Goal: Task Accomplishment & Management: Use online tool/utility

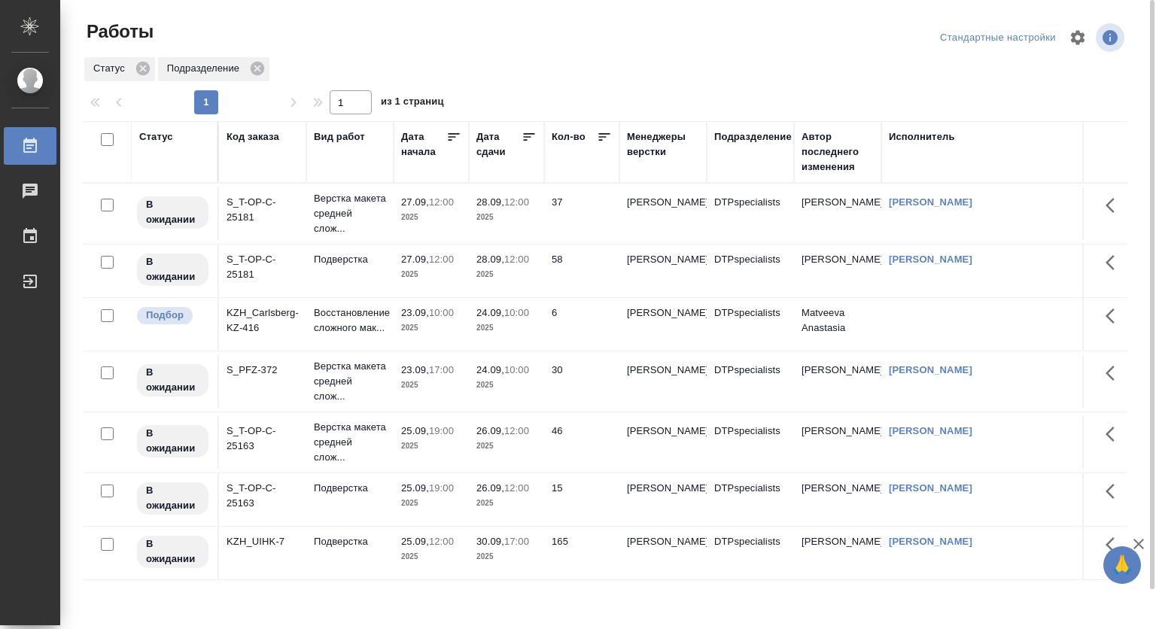
scroll to position [42, 0]
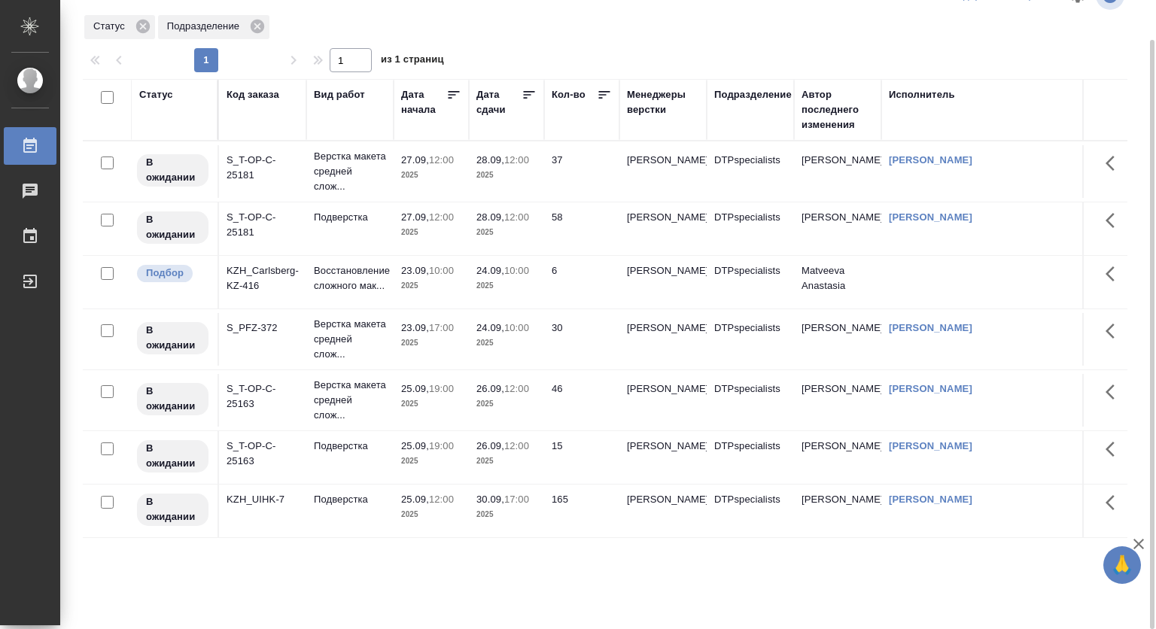
click at [804, 36] on div "Статус Подразделение" at bounding box center [605, 27] width 1044 height 27
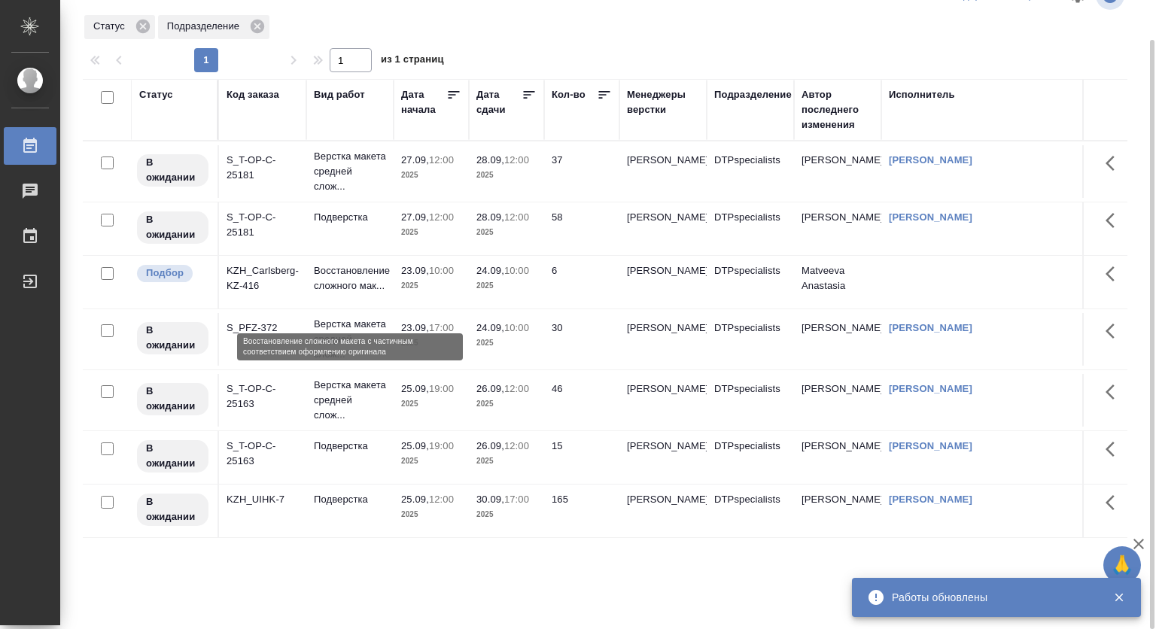
click at [346, 290] on p "Восстановление сложного мак..." at bounding box center [350, 278] width 72 height 30
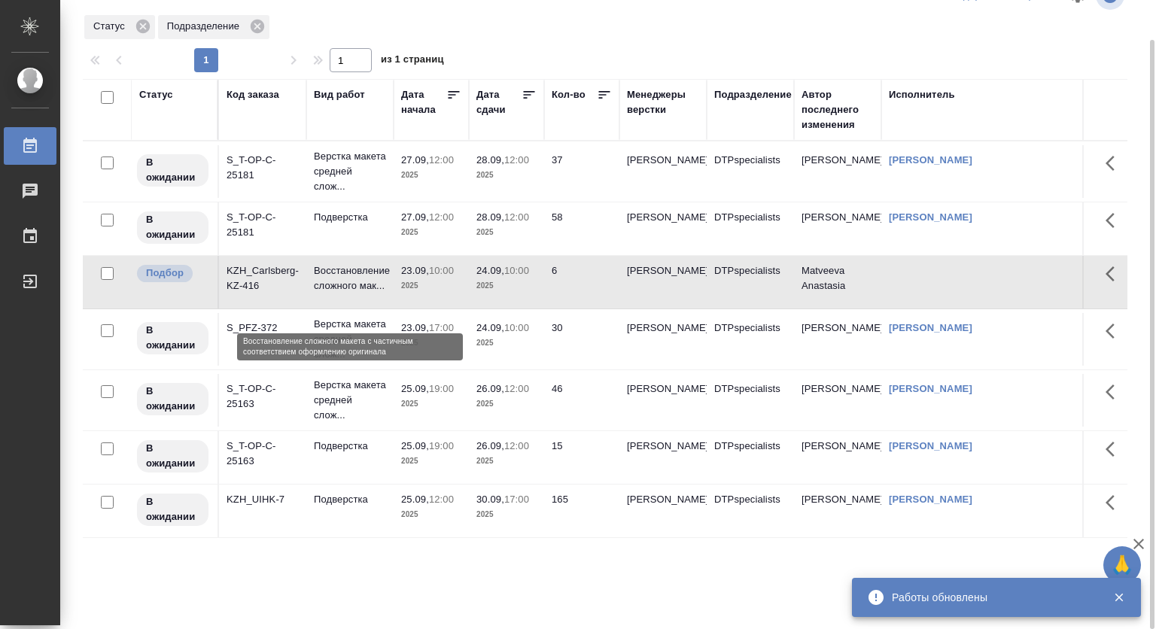
click at [346, 290] on p "Восстановление сложного мак..." at bounding box center [350, 278] width 72 height 30
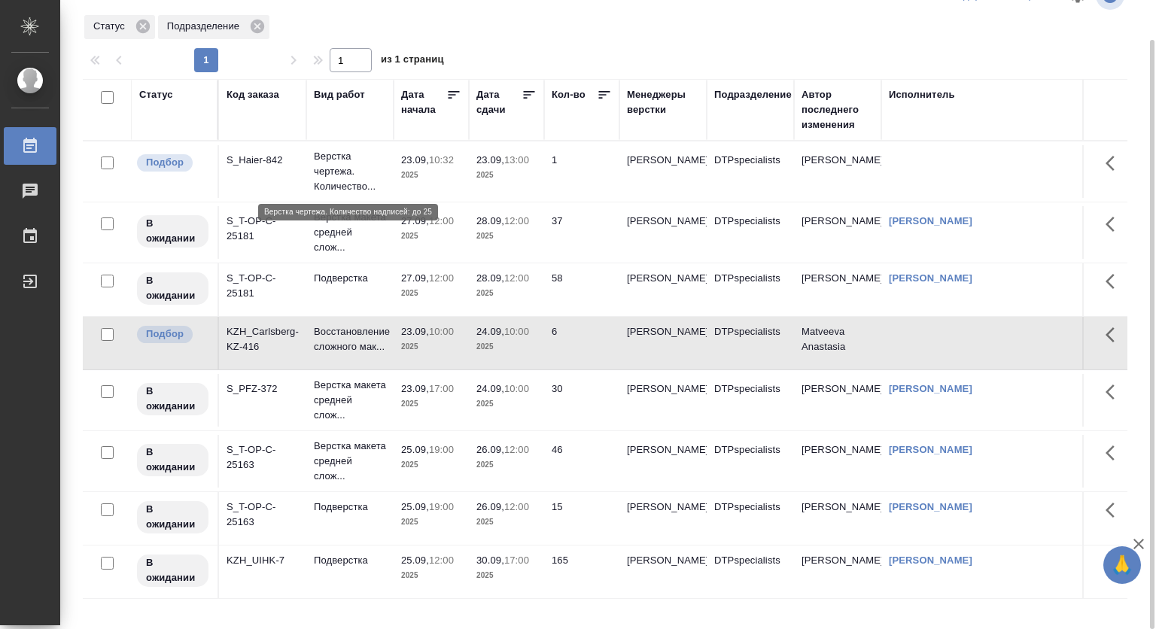
click at [353, 156] on p "Верстка чертежа. Количество..." at bounding box center [350, 171] width 72 height 45
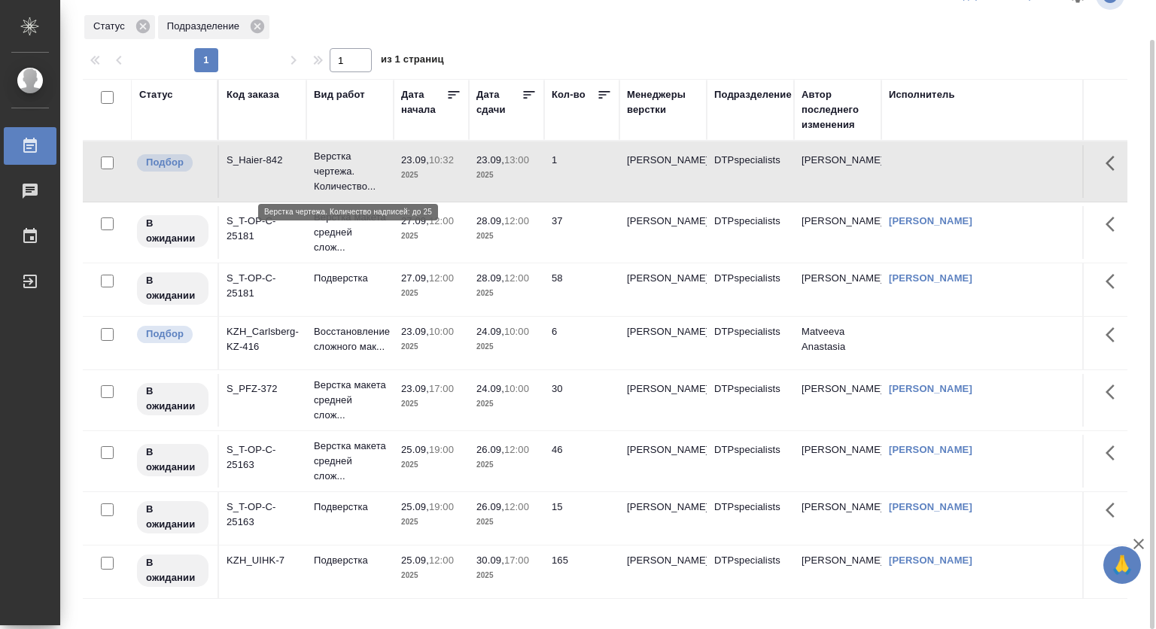
click at [353, 156] on p "Верстка чертежа. Количество..." at bounding box center [350, 171] width 72 height 45
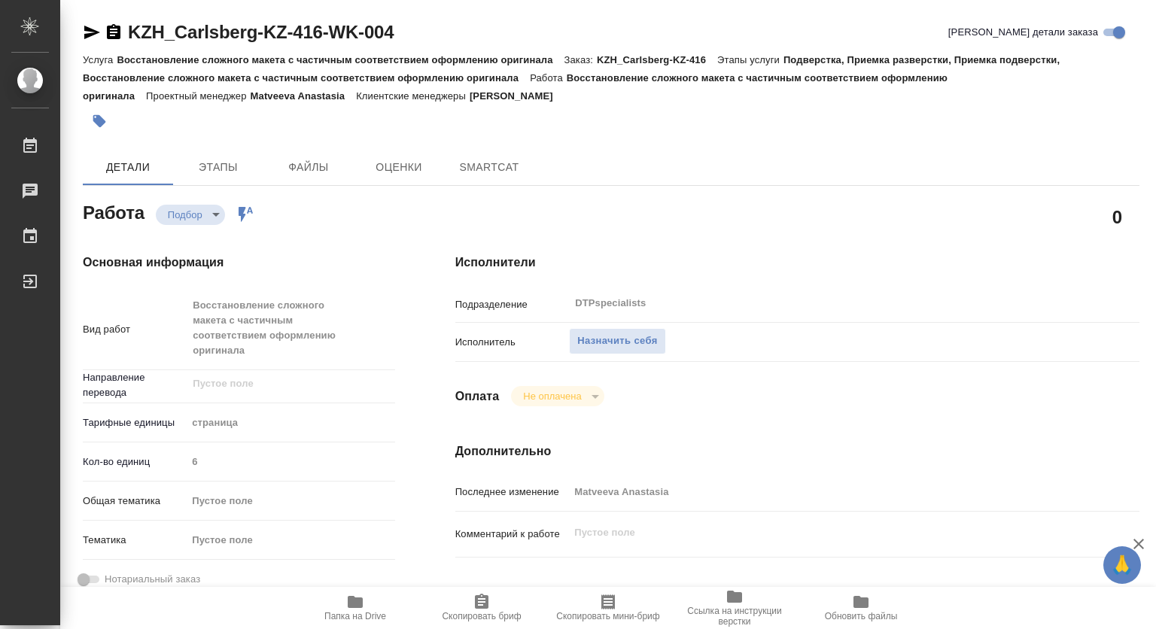
type textarea "x"
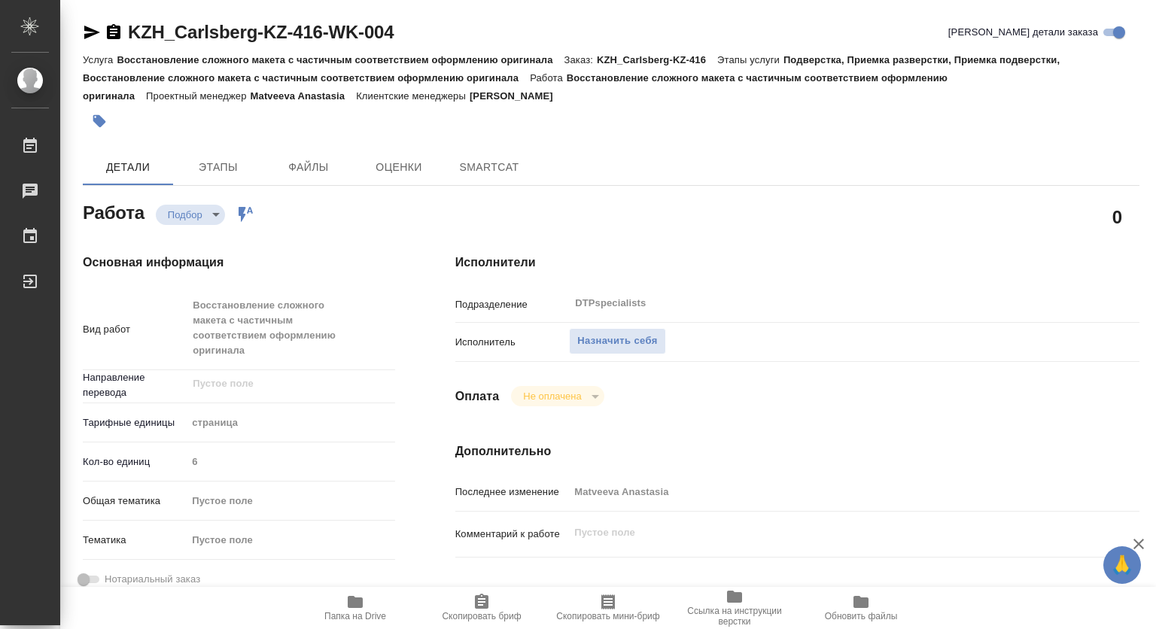
type textarea "x"
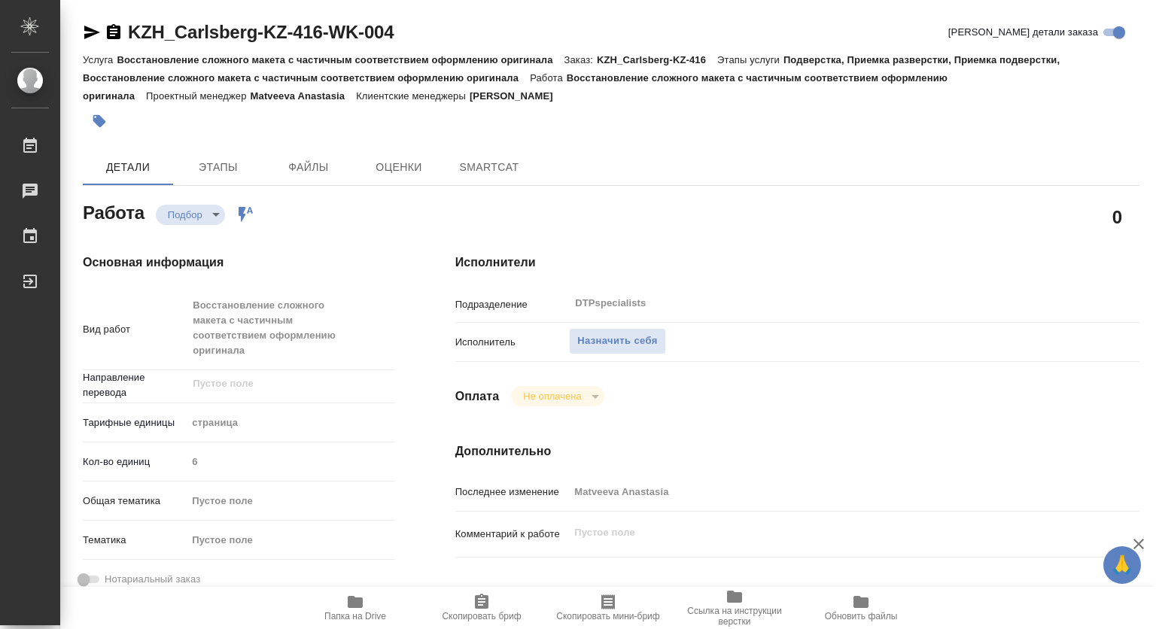
type textarea "x"
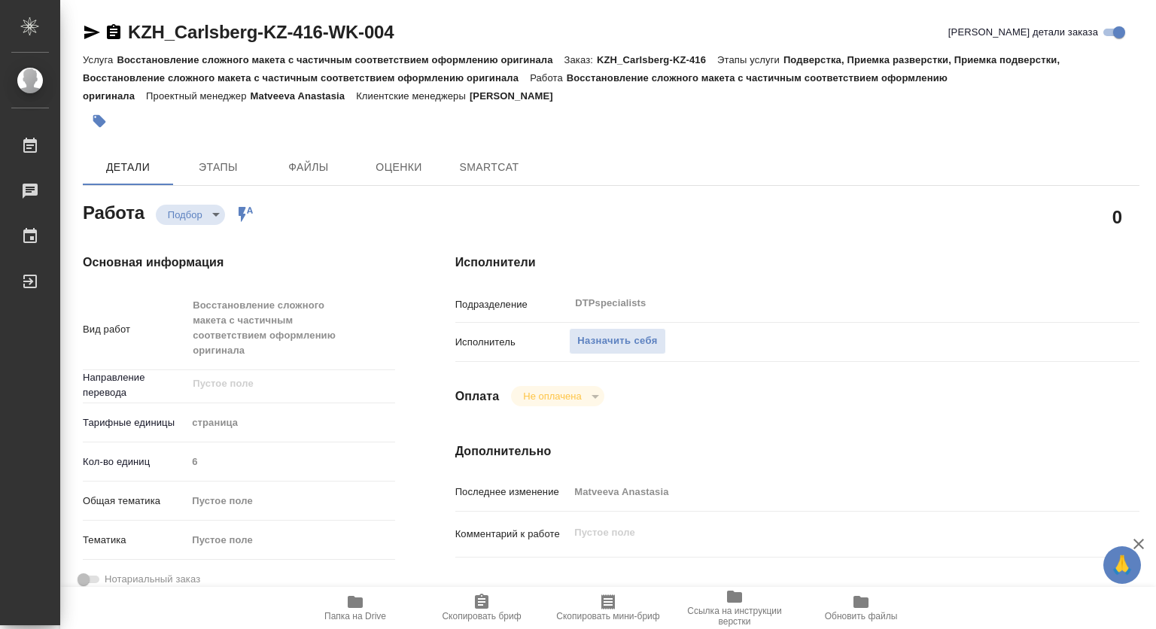
type textarea "x"
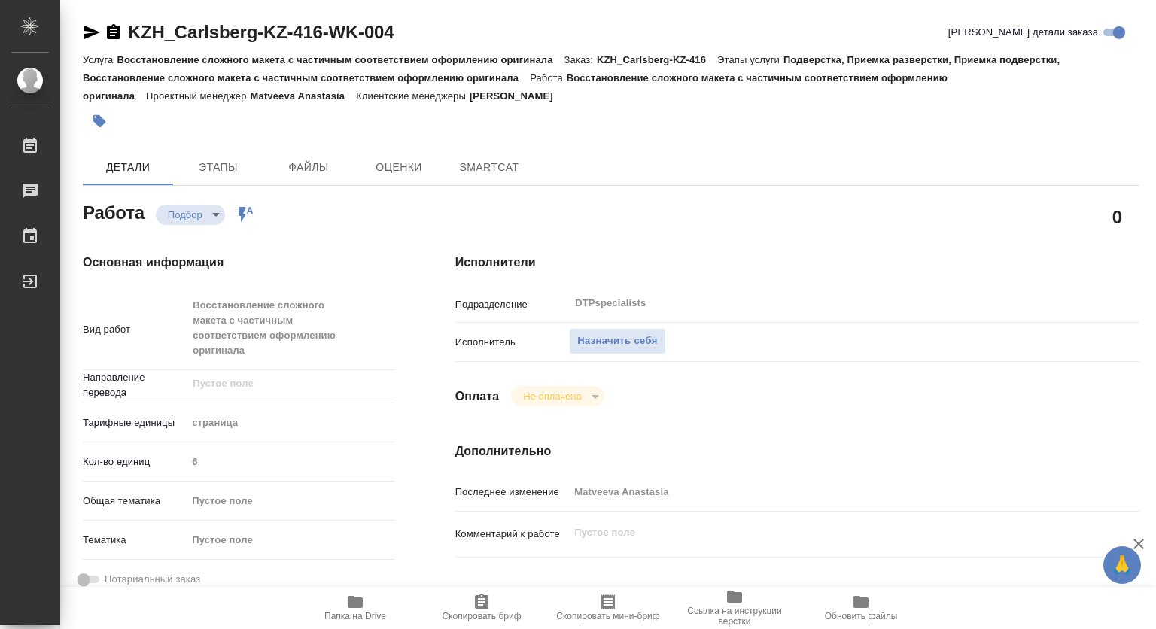
type textarea "x"
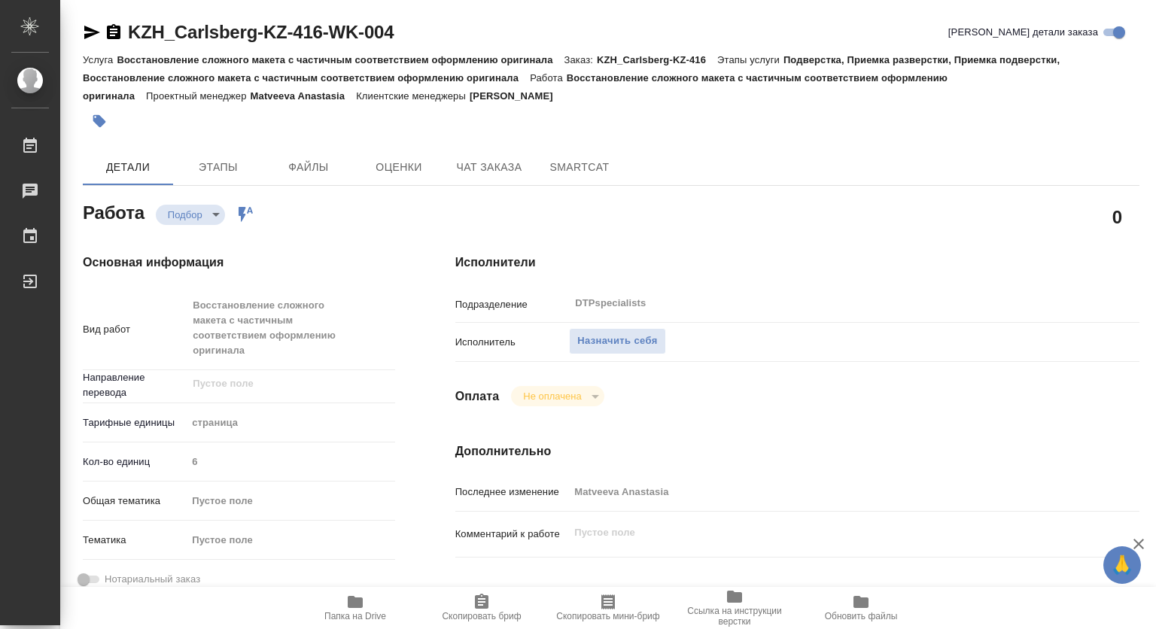
click at [354, 597] on icon "button" at bounding box center [355, 602] width 15 height 12
type textarea "x"
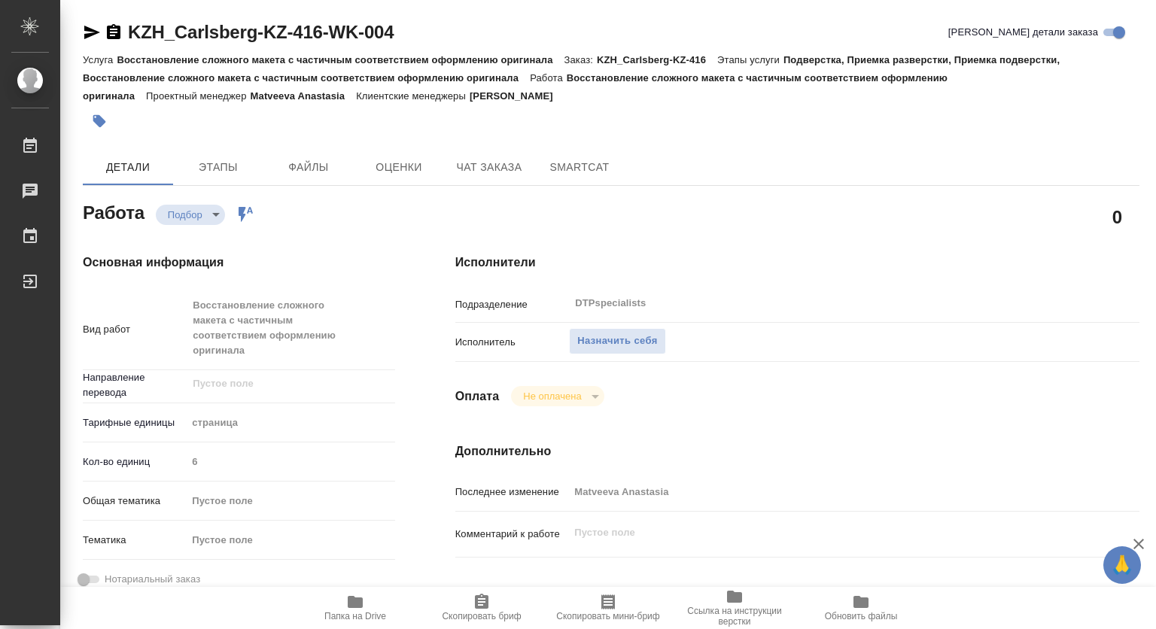
type textarea "x"
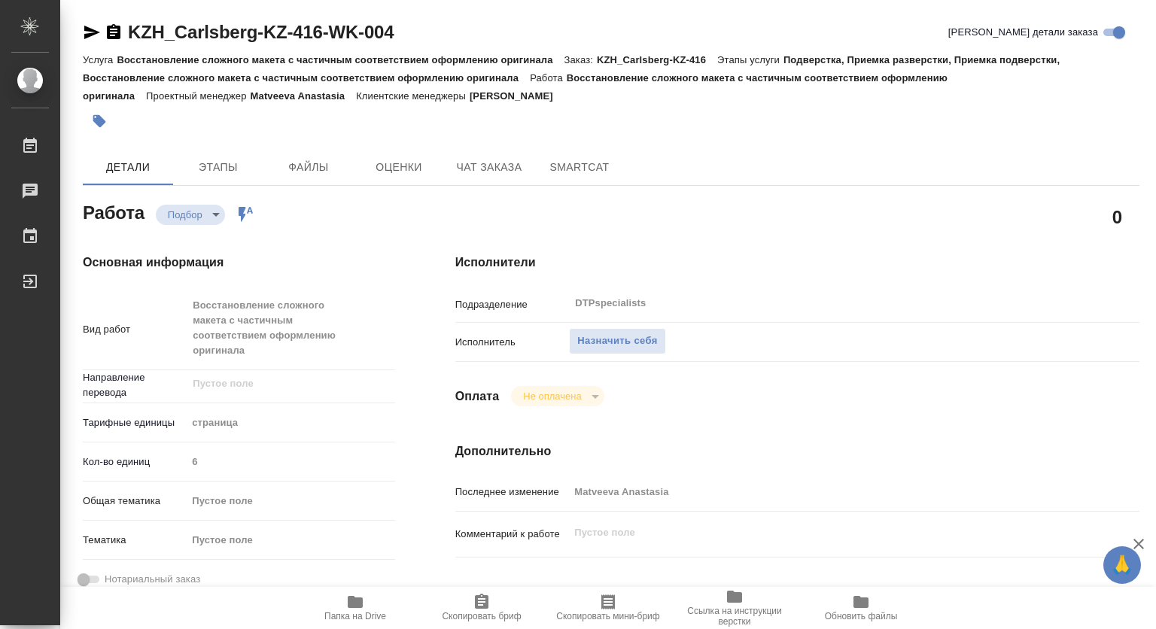
type textarea "x"
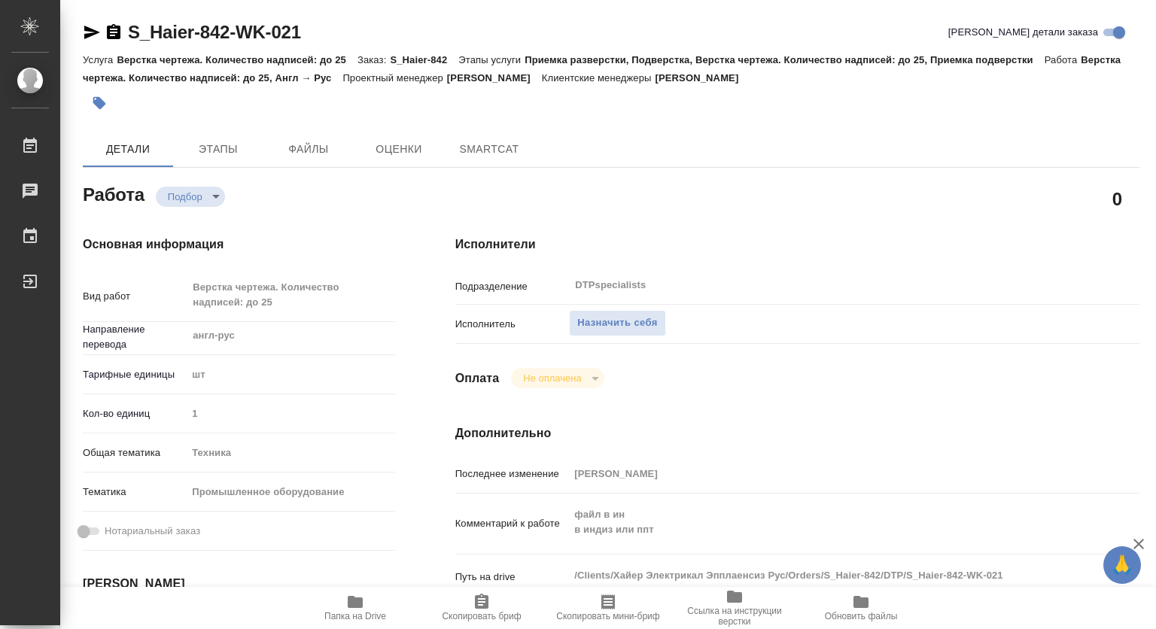
type textarea "x"
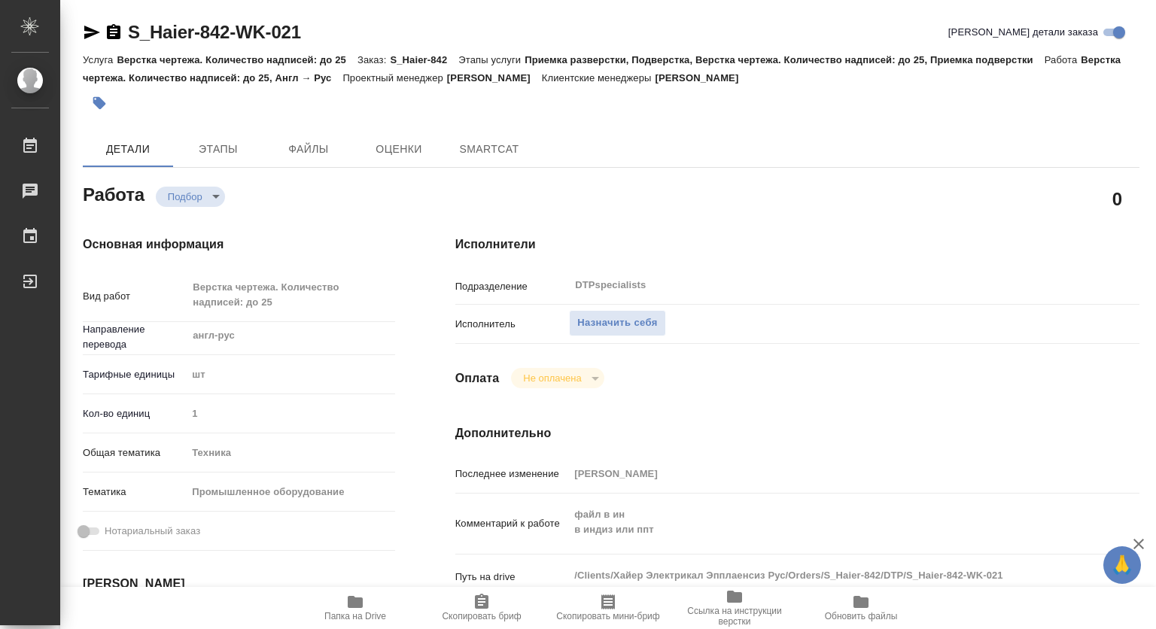
type textarea "x"
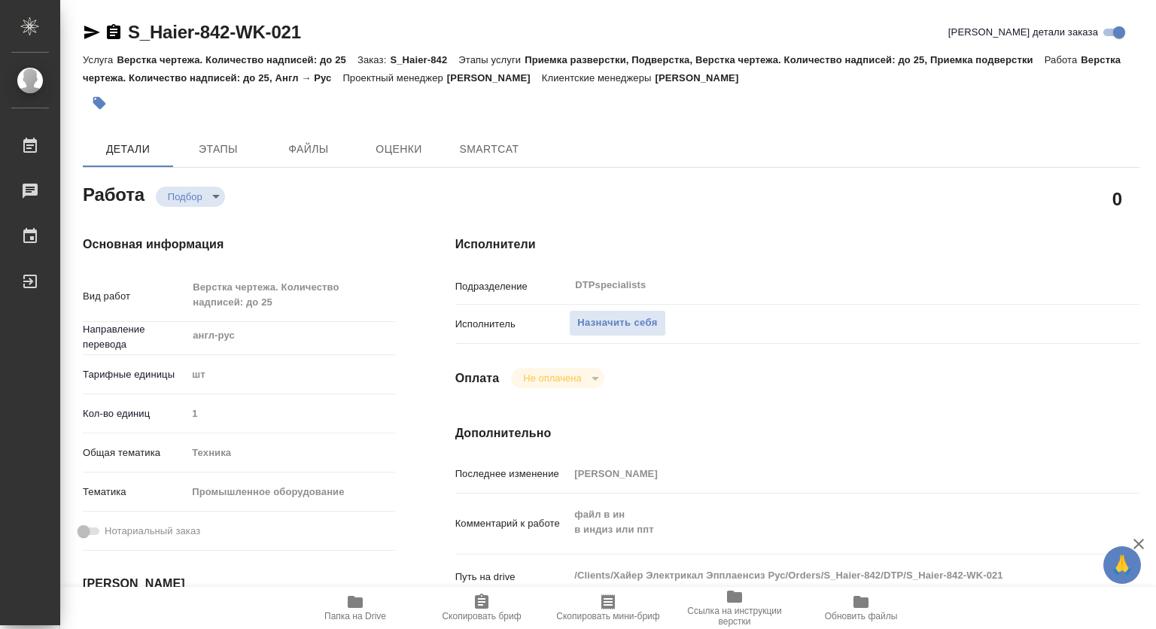
type textarea "x"
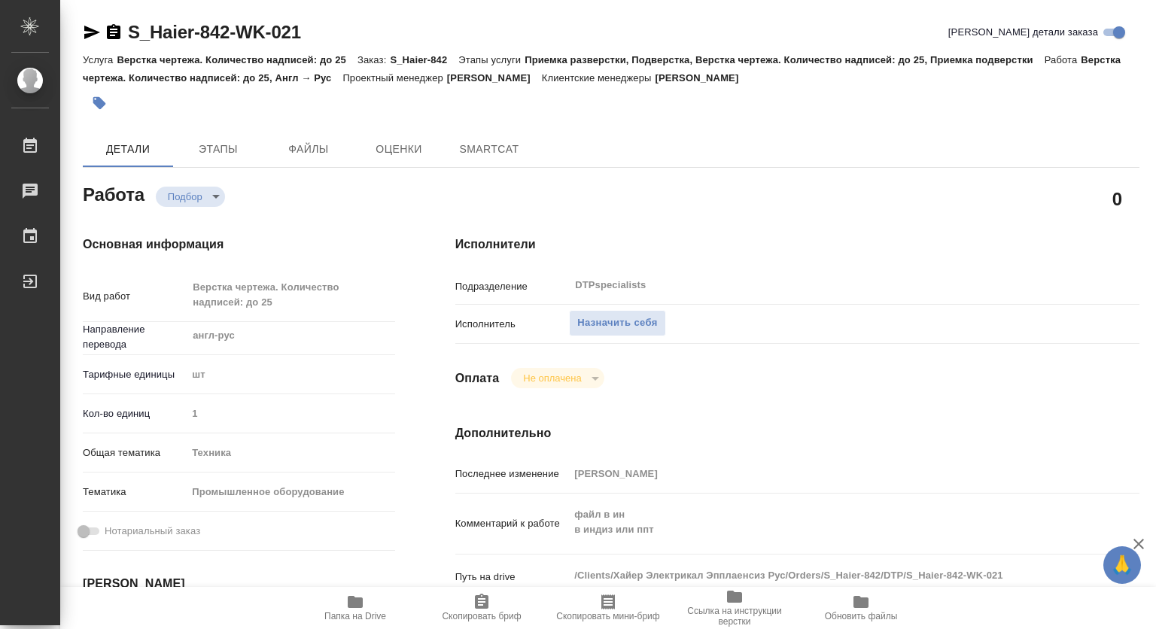
type textarea "x"
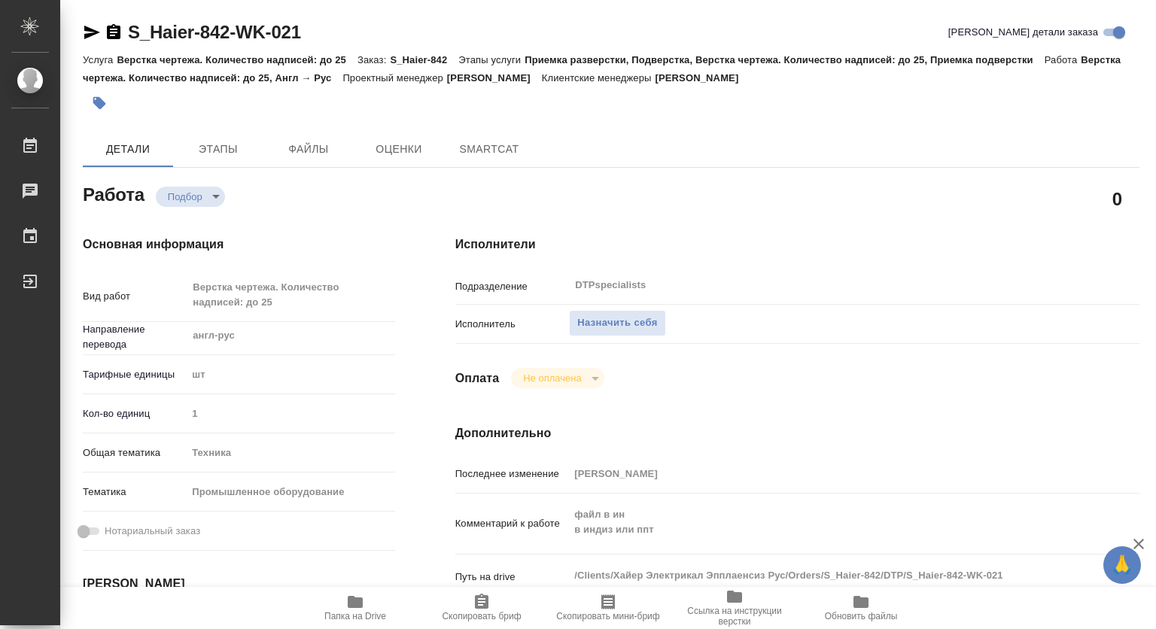
type textarea "x"
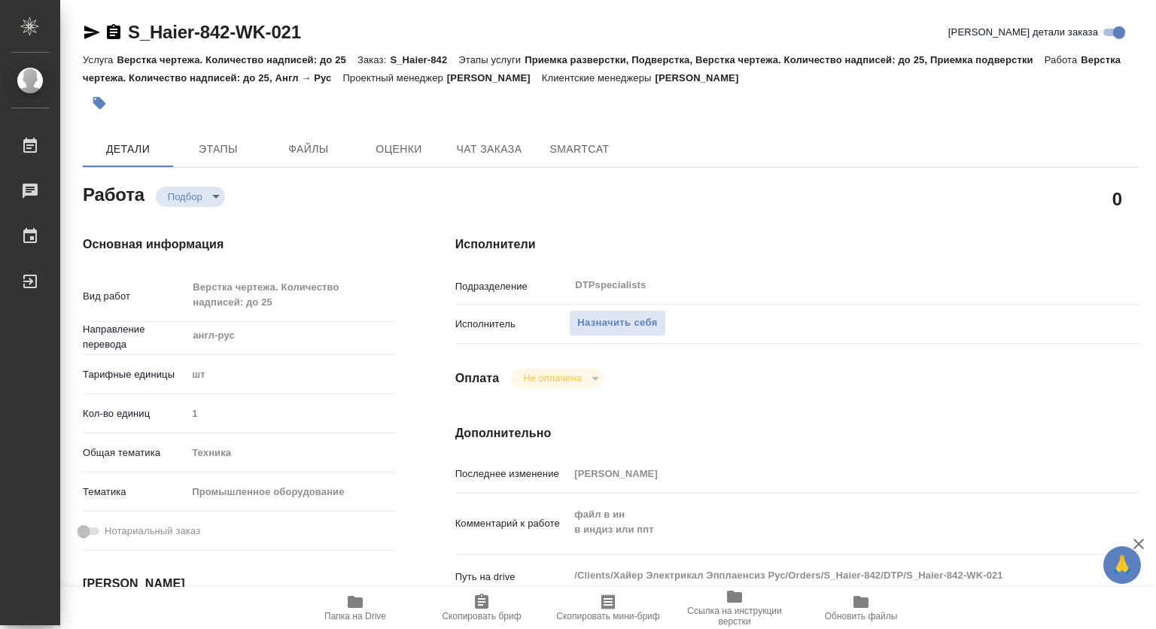
type textarea "x"
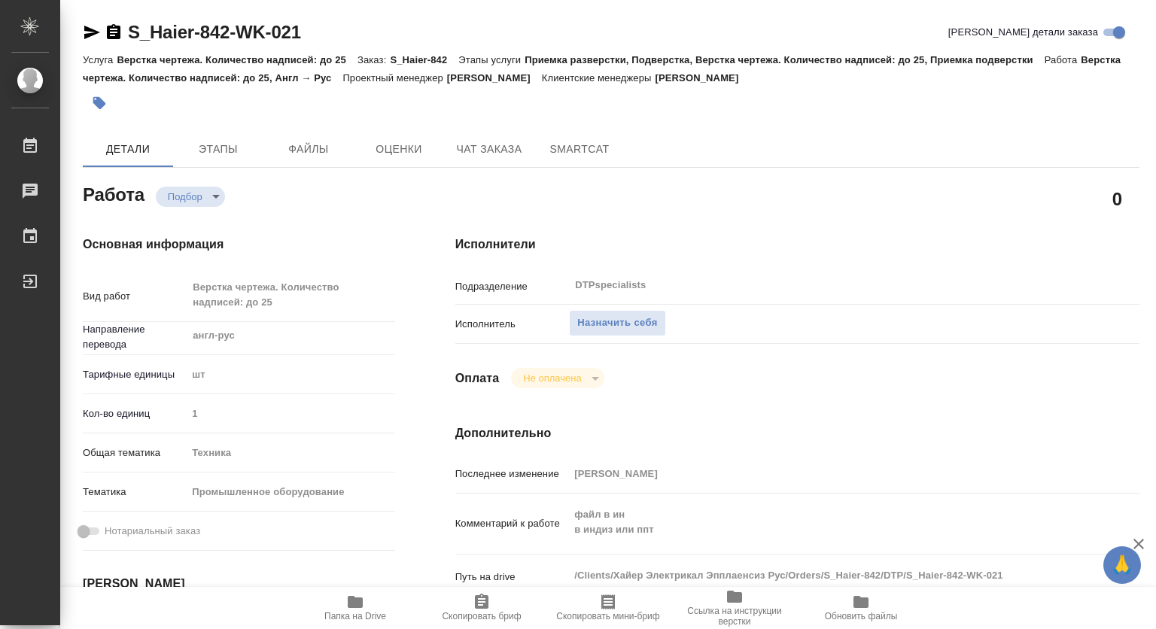
type textarea "x"
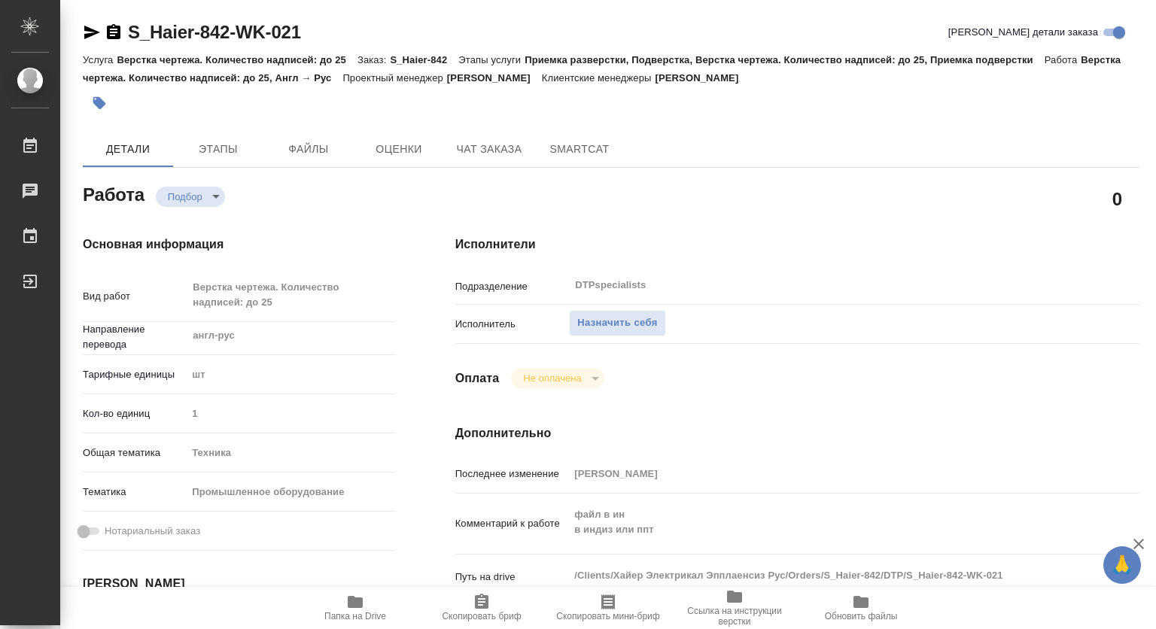
click at [361, 603] on icon "button" at bounding box center [355, 602] width 15 height 12
click at [663, 326] on button "Назначить себя" at bounding box center [617, 323] width 96 height 26
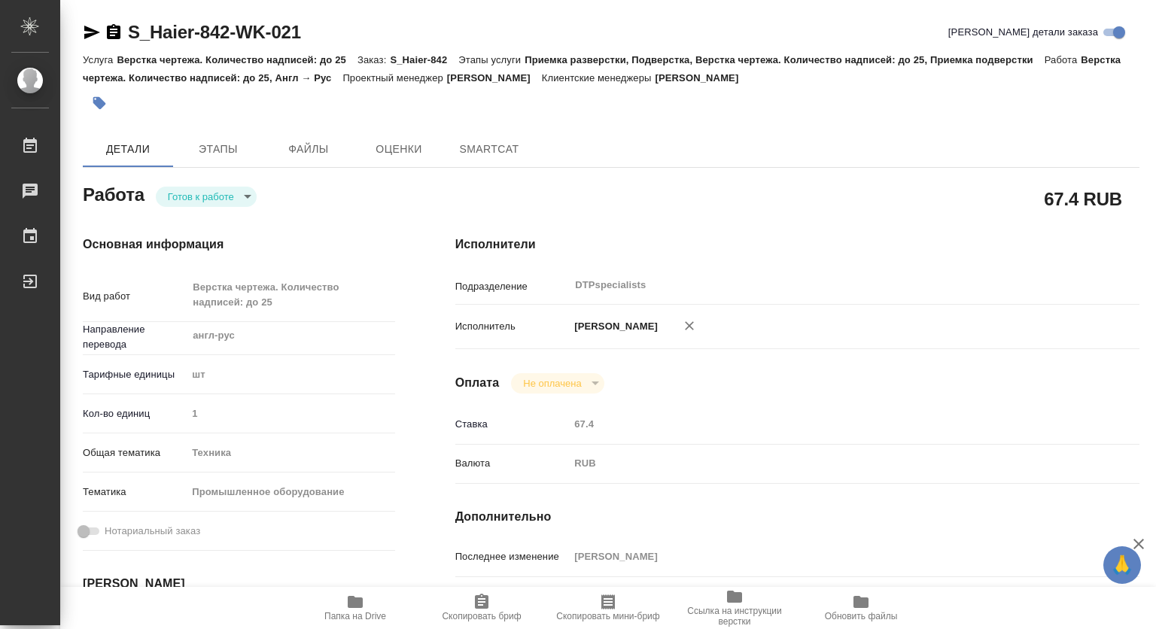
type textarea "x"
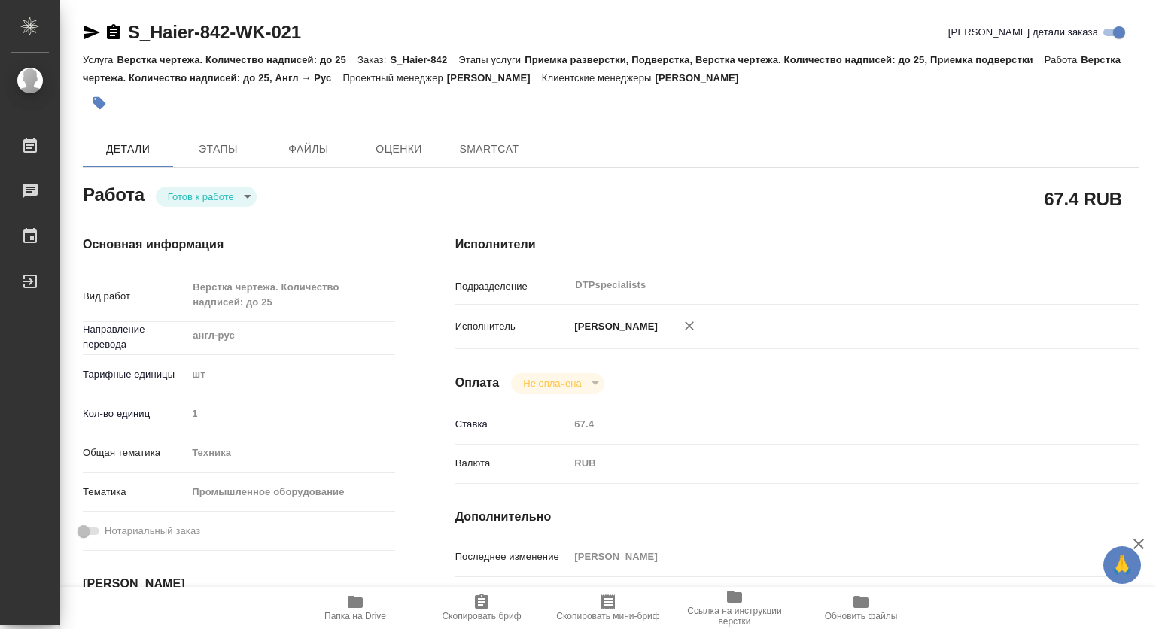
type textarea "x"
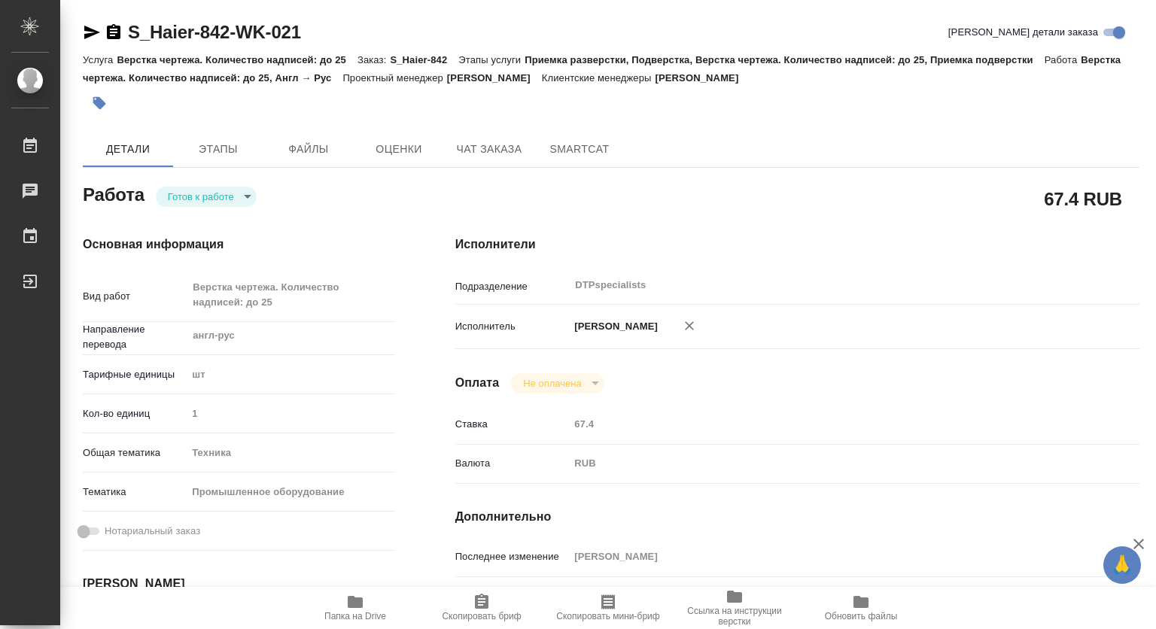
type textarea "x"
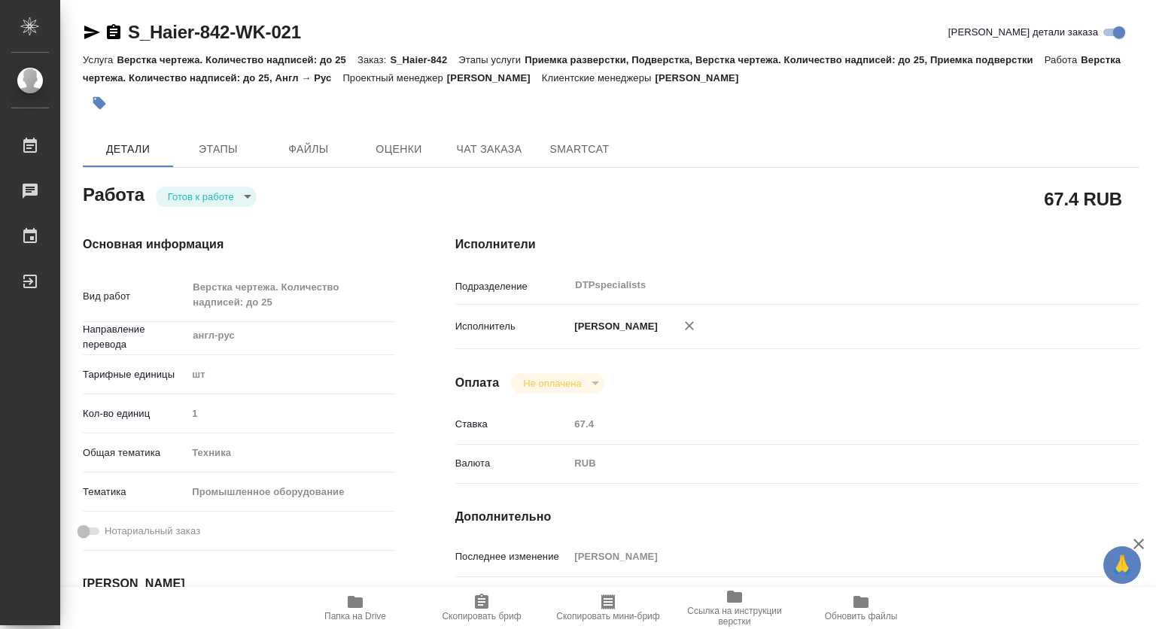
type textarea "x"
